Goal: Complete application form

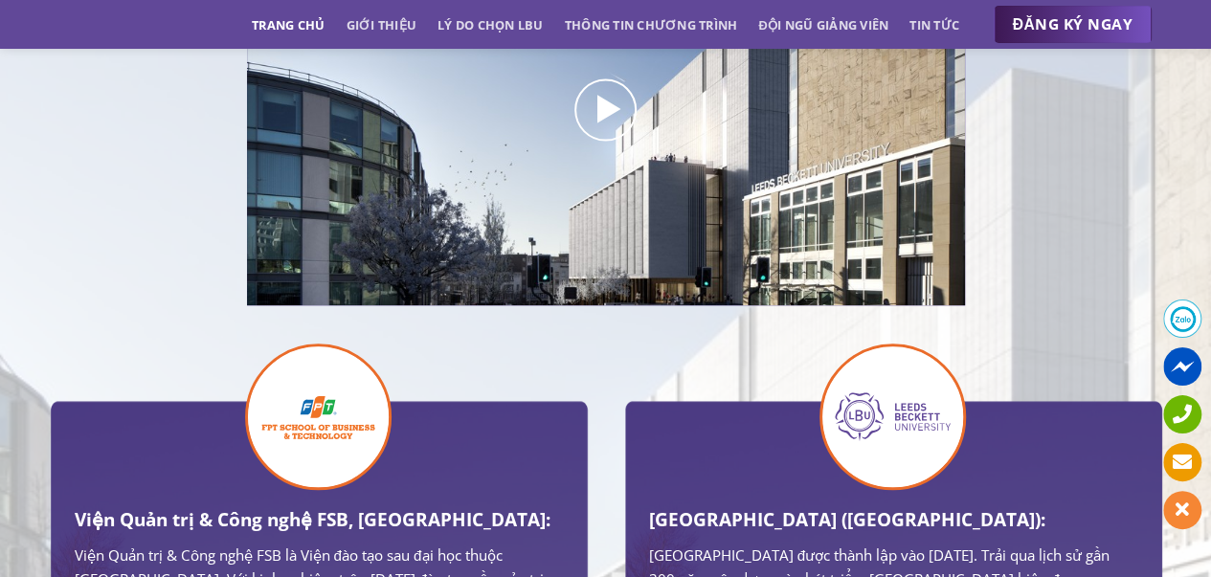
scroll to position [1148, 0]
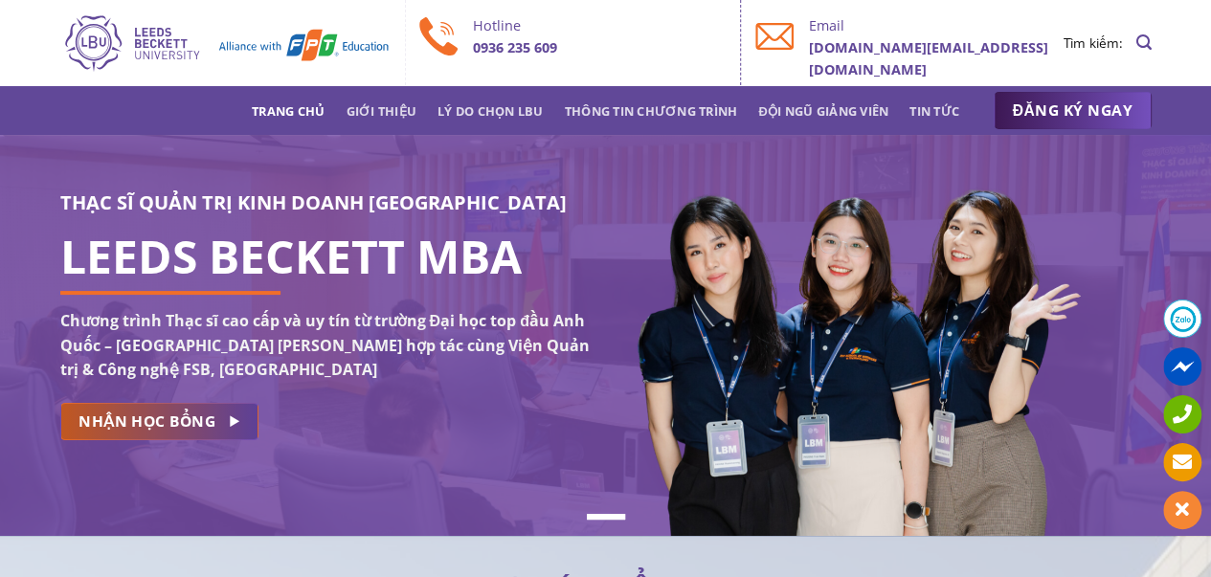
click at [139, 412] on span "NHẬN HỌC BỔNG" at bounding box center [146, 422] width 137 height 24
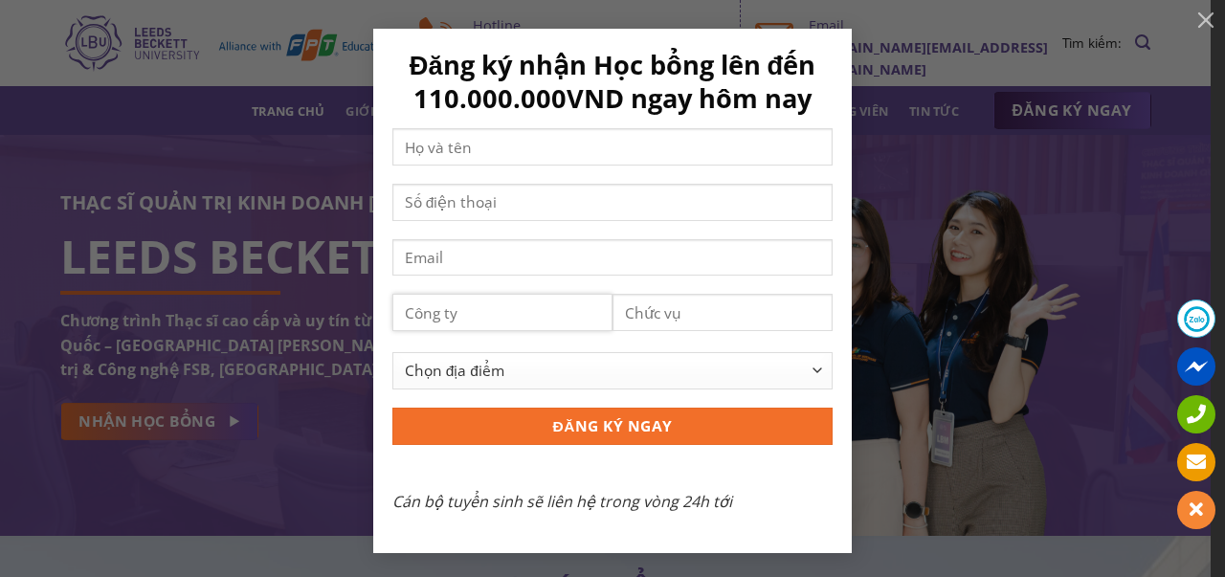
click at [514, 321] on input "Contact form" at bounding box center [502, 312] width 220 height 37
click at [697, 315] on input "Contact form" at bounding box center [722, 312] width 220 height 37
click at [526, 371] on select "Chọn địa điểm Hà Nội TP Hồ Chí Minh Cần Thơ Đà Nẵng Khác" at bounding box center [612, 370] width 440 height 37
click at [316, 371] on div "Đăng ký nhận Học bổng lên đến 110.000.000VND ngay hôm nay Chọn địa điểm Hà Nội …" at bounding box center [612, 291] width 1167 height 524
